Goal: Task Accomplishment & Management: Use online tool/utility

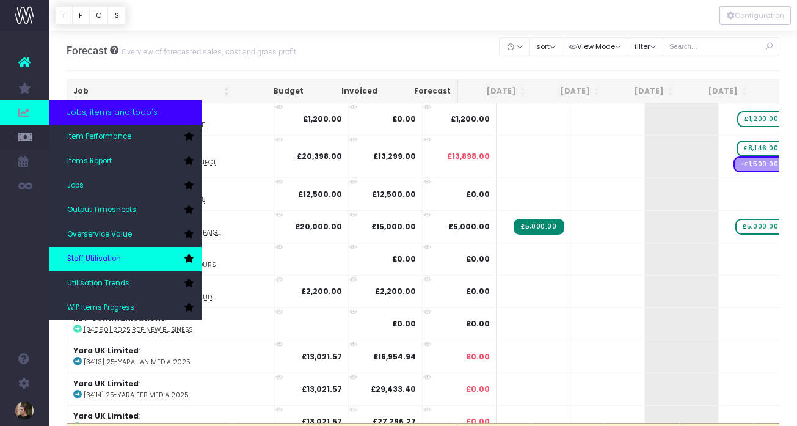
click at [91, 260] on span "Staff Utilisation" at bounding box center [94, 258] width 54 height 11
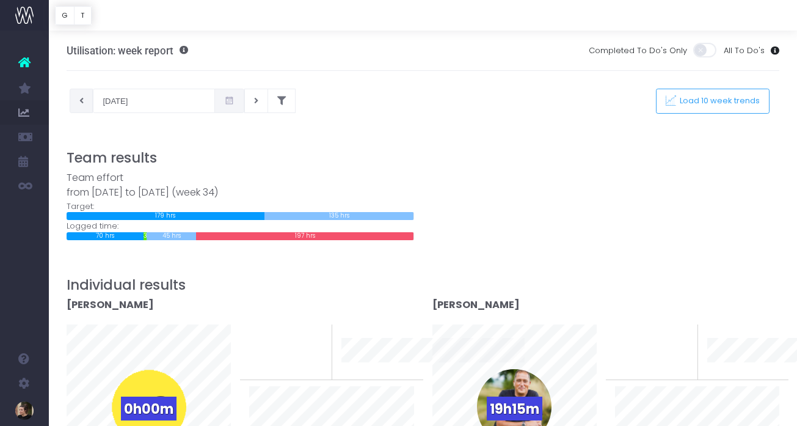
click at [81, 101] on icon at bounding box center [81, 101] width 4 height 0
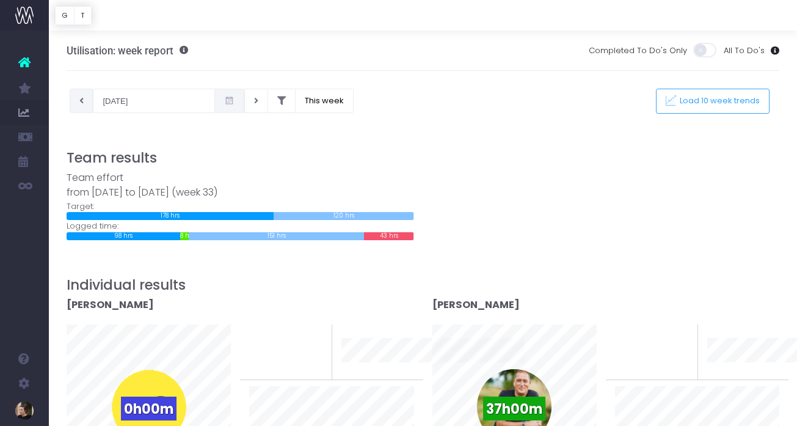
click at [79, 101] on icon at bounding box center [81, 101] width 4 height 0
click at [81, 109] on button at bounding box center [82, 101] width 24 height 24
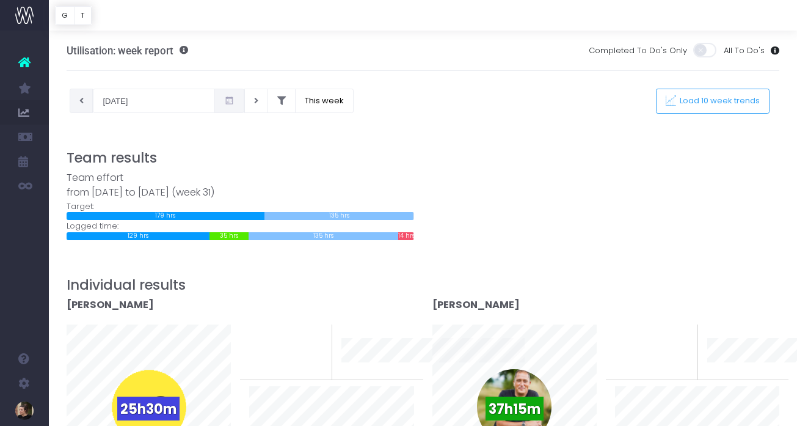
click at [79, 105] on button at bounding box center [82, 101] width 24 height 24
click at [81, 101] on icon at bounding box center [81, 101] width 4 height 0
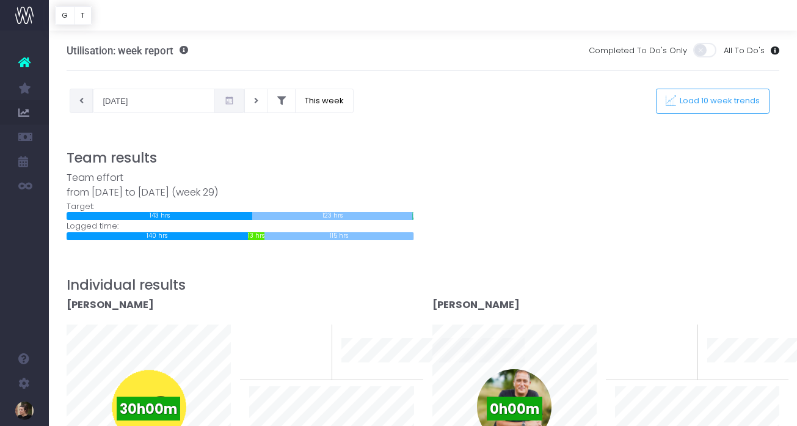
click at [81, 101] on icon at bounding box center [81, 101] width 4 height 0
type input "[DATE]"
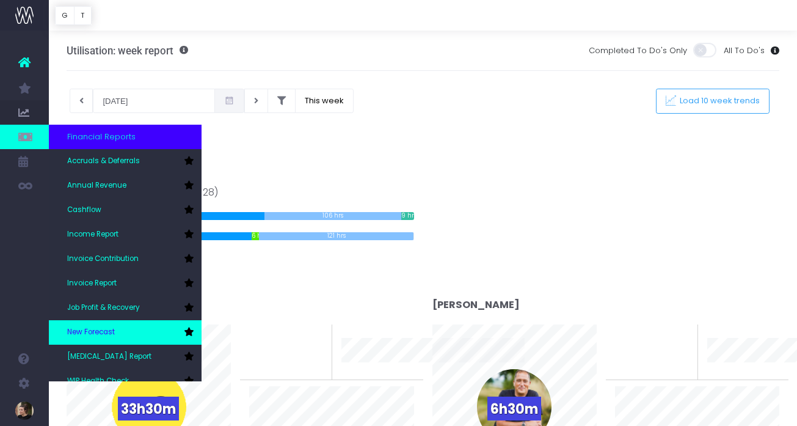
click at [107, 323] on link "New Forecast" at bounding box center [125, 332] width 153 height 24
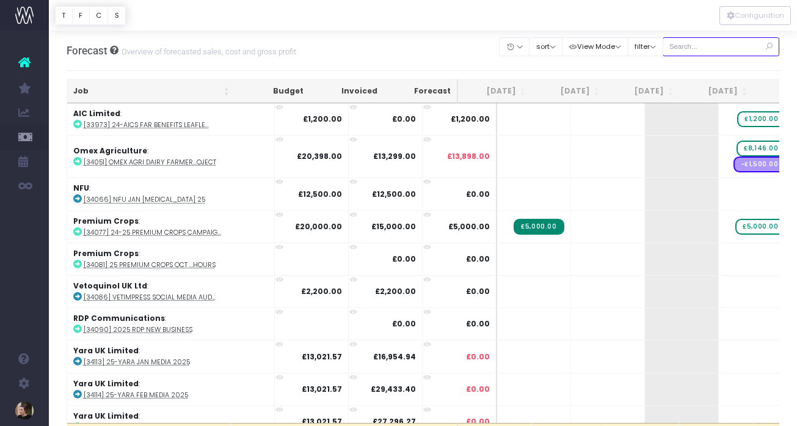
click at [701, 49] on input "text" at bounding box center [721, 46] width 117 height 19
type input "aic"
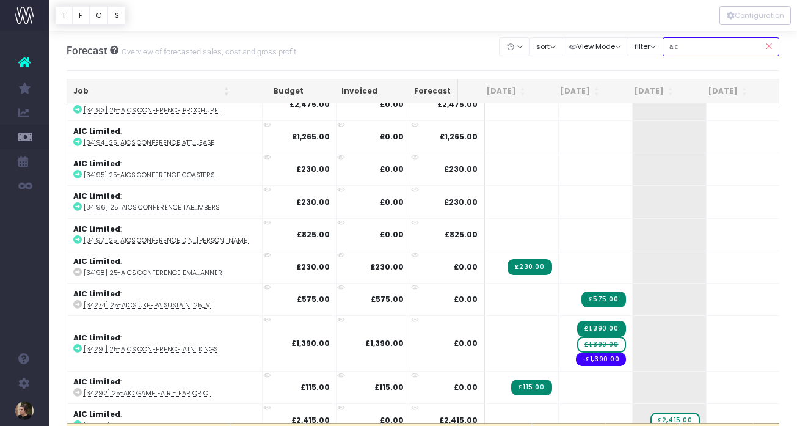
scroll to position [1496, 0]
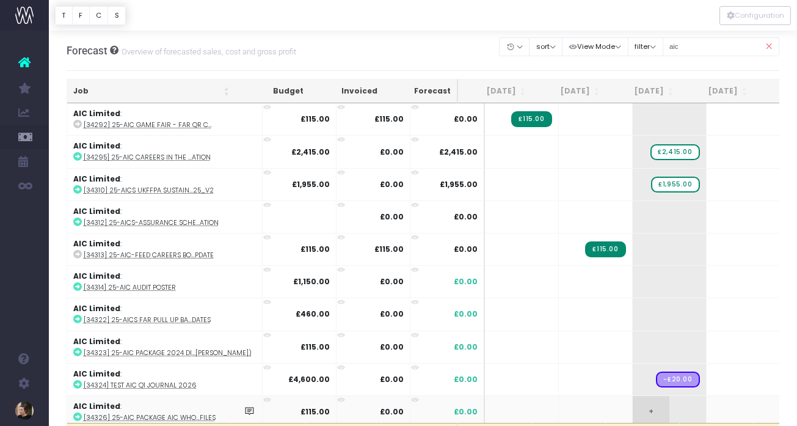
click at [633, 406] on span "+" at bounding box center [651, 412] width 37 height 32
click at [635, 335] on body "Oh my... this is bad. wayahead wasn't able to load this page. Please contact su…" at bounding box center [398, 213] width 797 height 426
click at [636, 338] on span "+" at bounding box center [651, 347] width 37 height 32
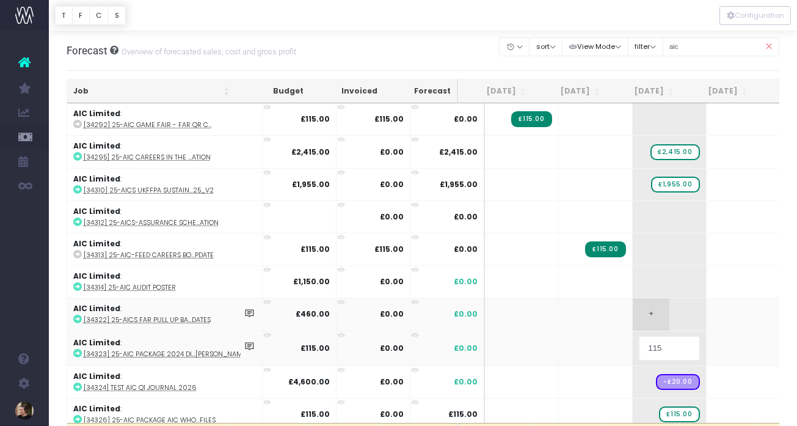
click at [646, 313] on body "Oh my... this is bad. wayahead wasn't able to load this page. Please contact su…" at bounding box center [398, 213] width 797 height 426
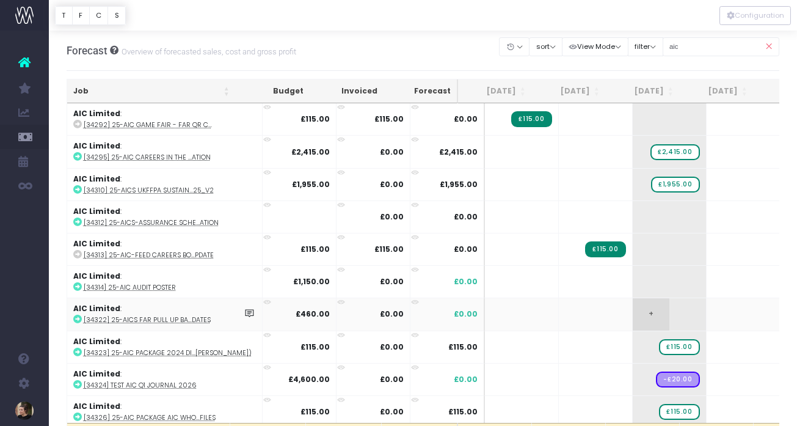
click at [633, 307] on span "+" at bounding box center [651, 314] width 37 height 32
click at [639, 263] on body "Oh my... this is bad. wayahead wasn't able to load this page. Please contact su…" at bounding box center [398, 213] width 797 height 426
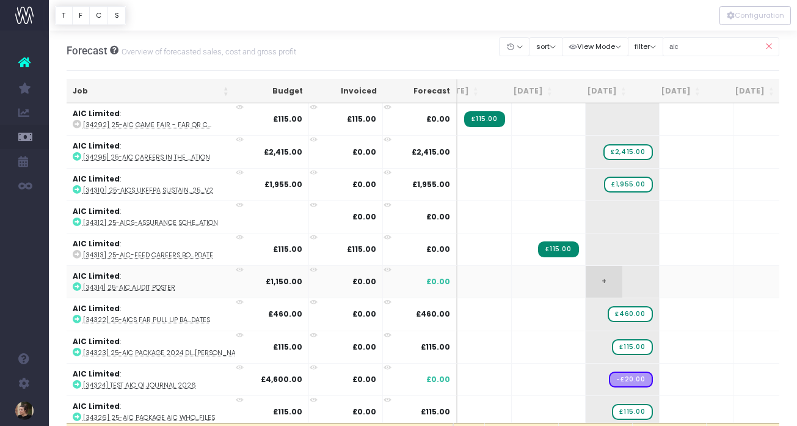
scroll to position [0, 0]
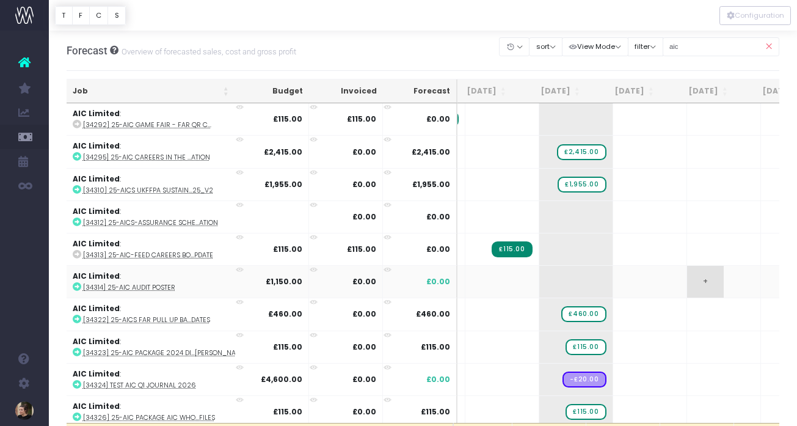
click at [688, 276] on span "+" at bounding box center [705, 282] width 37 height 32
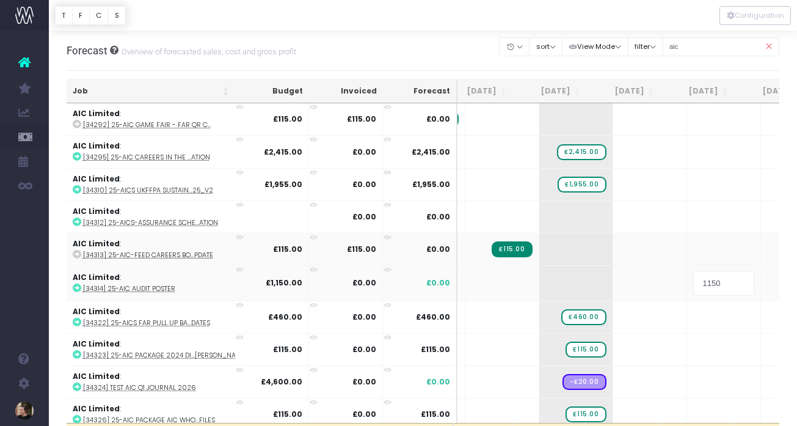
click at [689, 246] on body "Oh my... this is bad. wayahead wasn't able to load this page. Please contact su…" at bounding box center [398, 213] width 797 height 426
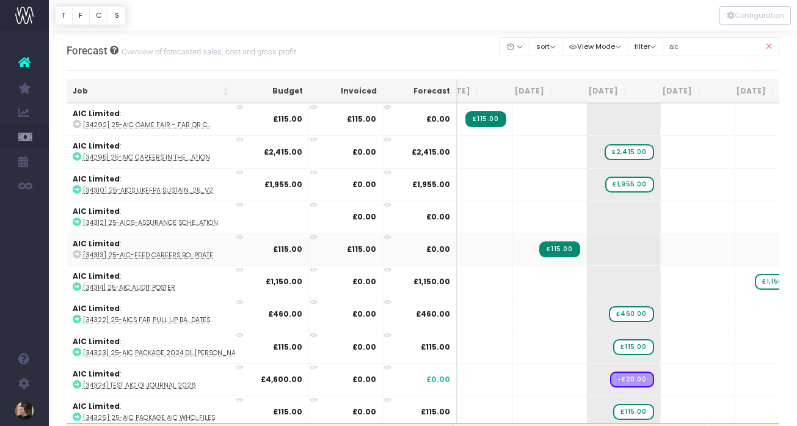
scroll to position [0, 25]
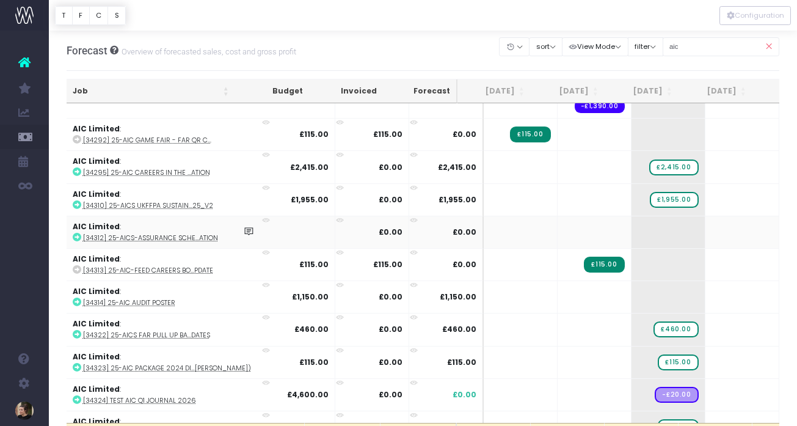
click at [90, 234] on abbr "[34312] 25-AICS-Assurance Sche...ation" at bounding box center [150, 237] width 135 height 9
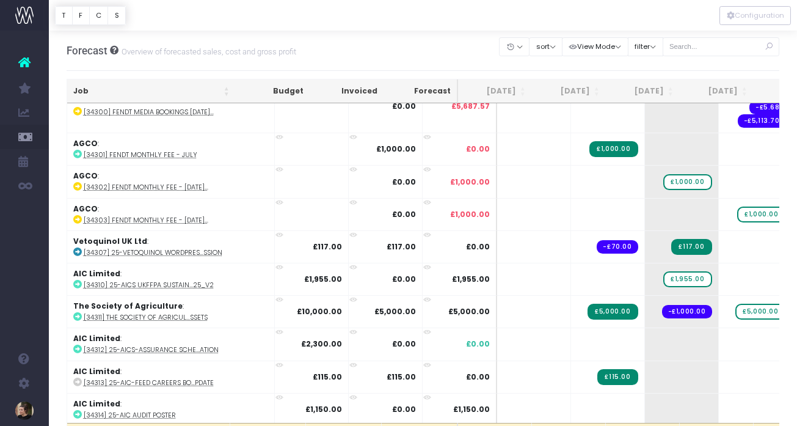
scroll to position [5110, 0]
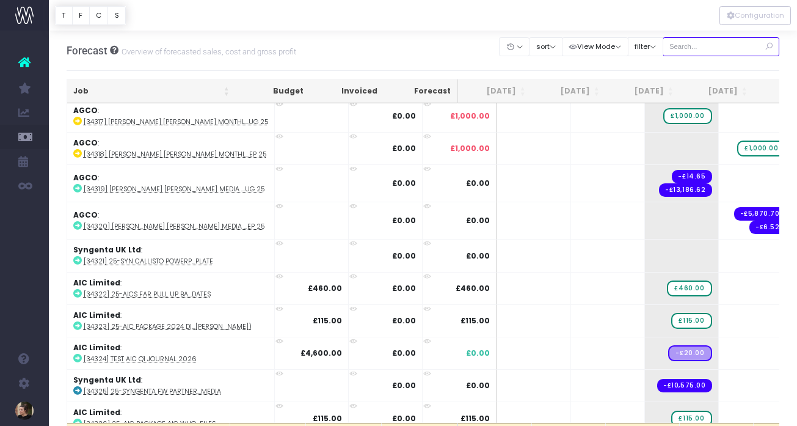
click at [719, 53] on input "text" at bounding box center [721, 46] width 117 height 19
type input "aic"
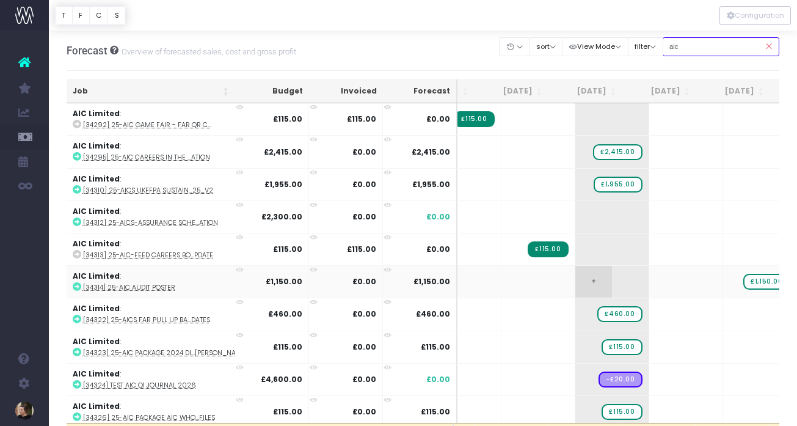
scroll to position [0, 63]
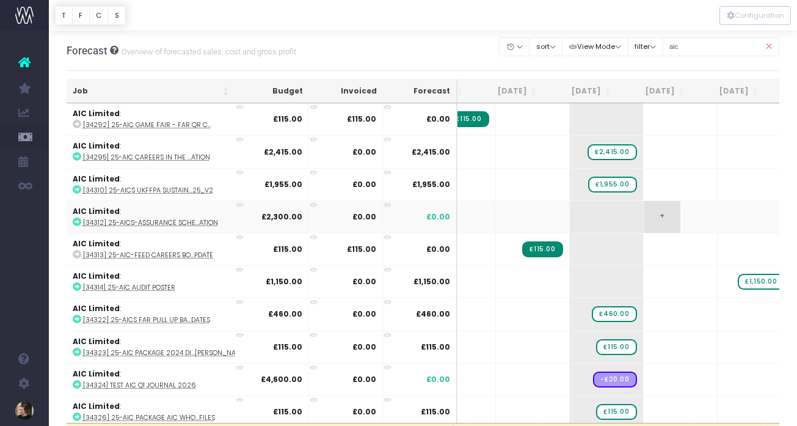
click at [644, 211] on span "+" at bounding box center [662, 217] width 37 height 32
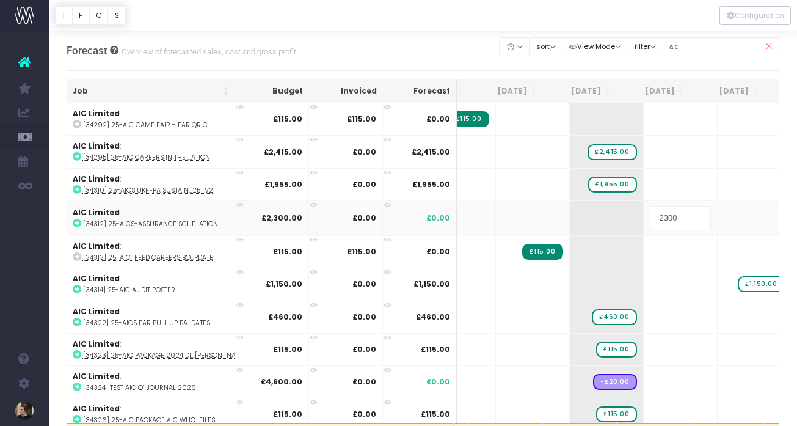
click at [438, 45] on body "Oh my... this is bad. wayahead wasn't able to load this page. Please contact su…" at bounding box center [398, 213] width 797 height 426
